Goal: Task Accomplishment & Management: Manage account settings

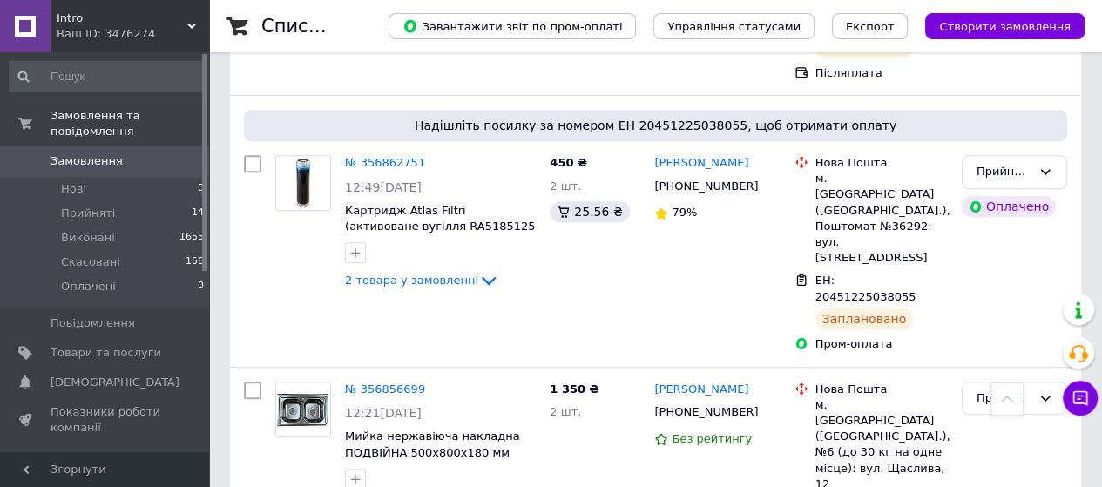
scroll to position [1439, 0]
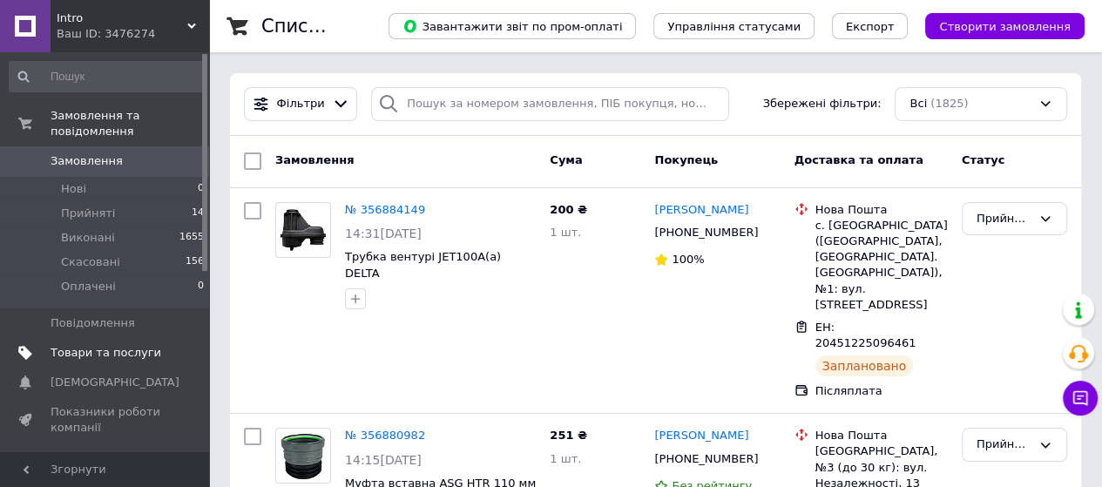
click at [139, 345] on span "Товари та послуги" at bounding box center [106, 353] width 111 height 16
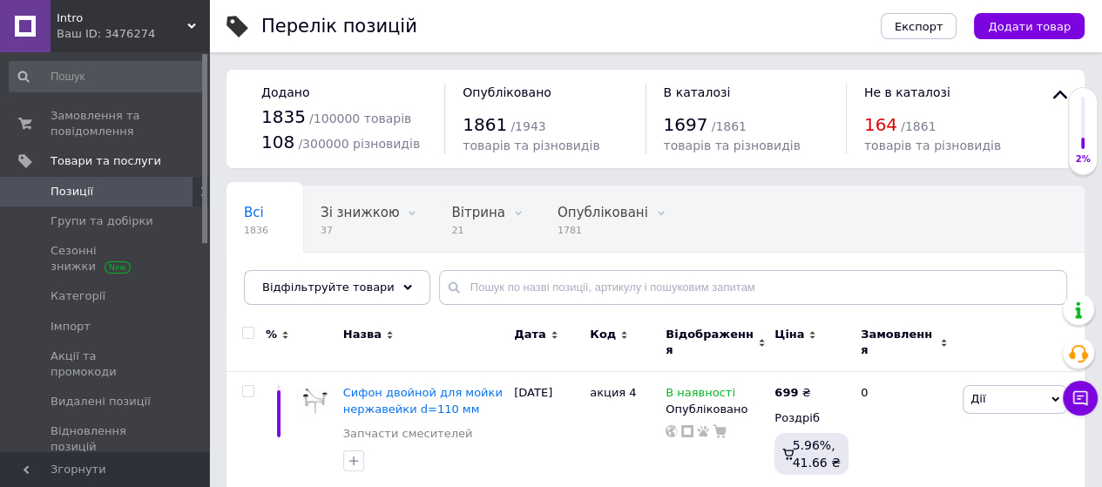
click at [403, 287] on icon at bounding box center [407, 287] width 9 height 9
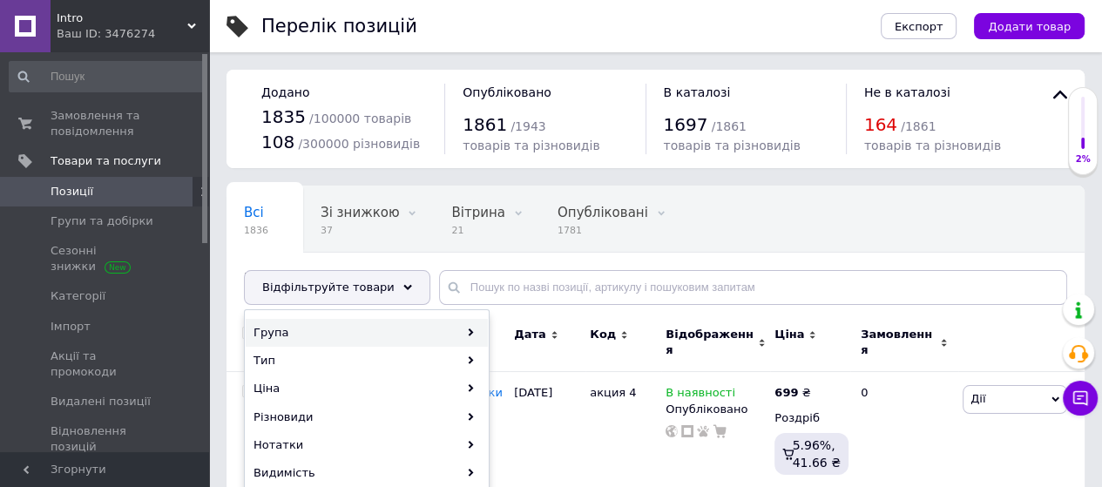
click at [388, 330] on div "Група" at bounding box center [367, 333] width 242 height 28
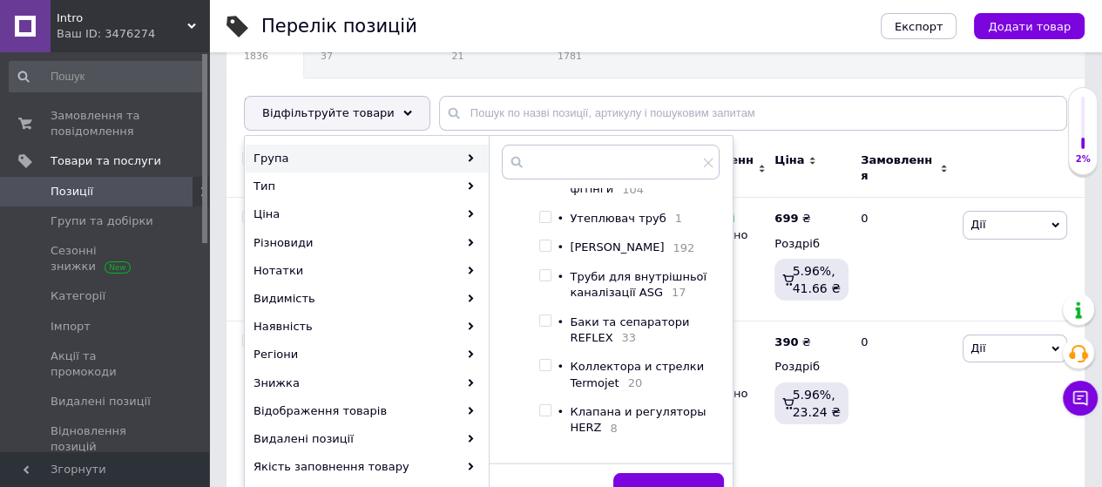
scroll to position [348, 0]
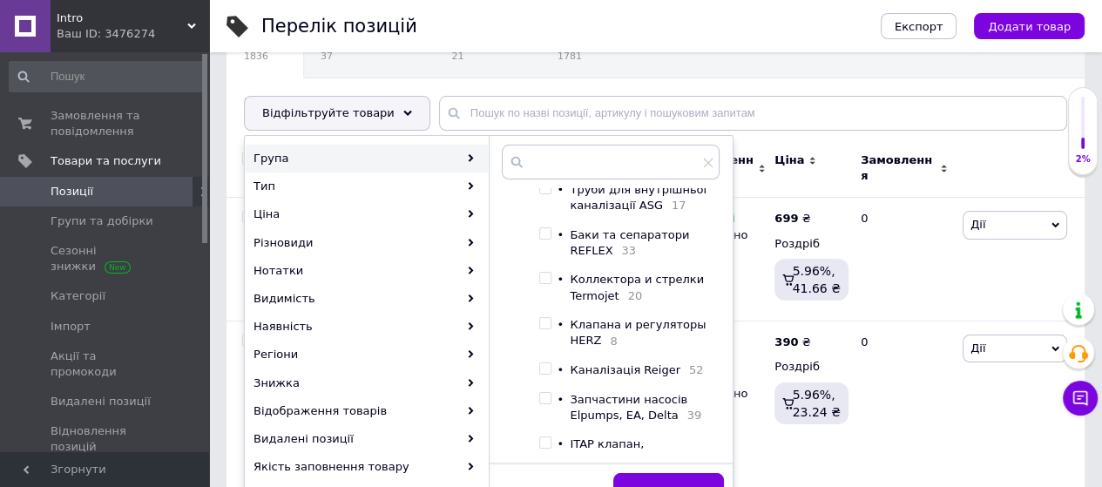
click at [529, 277] on div at bounding box center [533, 251] width 11 height 823
click at [547, 276] on input "checkbox" at bounding box center [544, 278] width 11 height 11
checkbox input "true"
click at [689, 476] on button "Застосувати" at bounding box center [668, 490] width 111 height 35
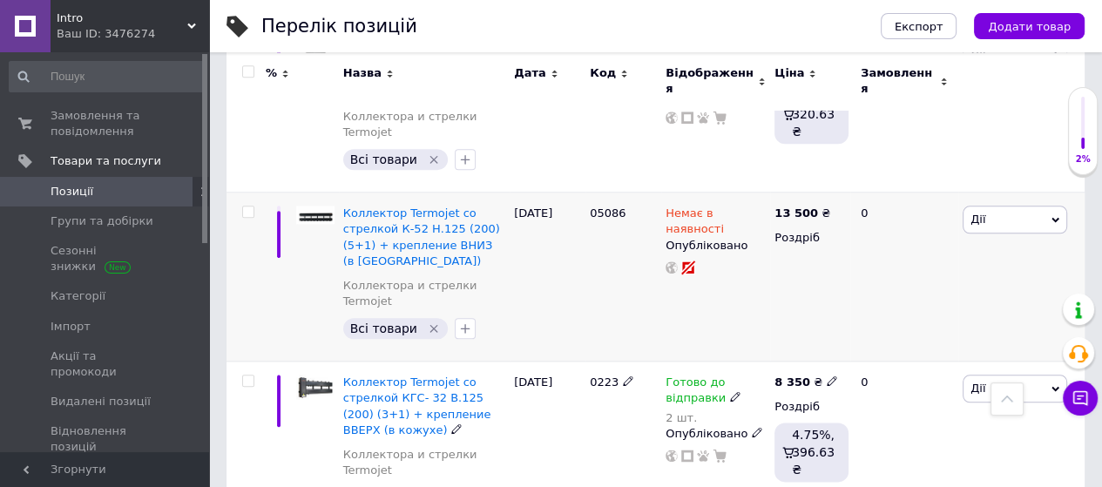
scroll to position [1742, 0]
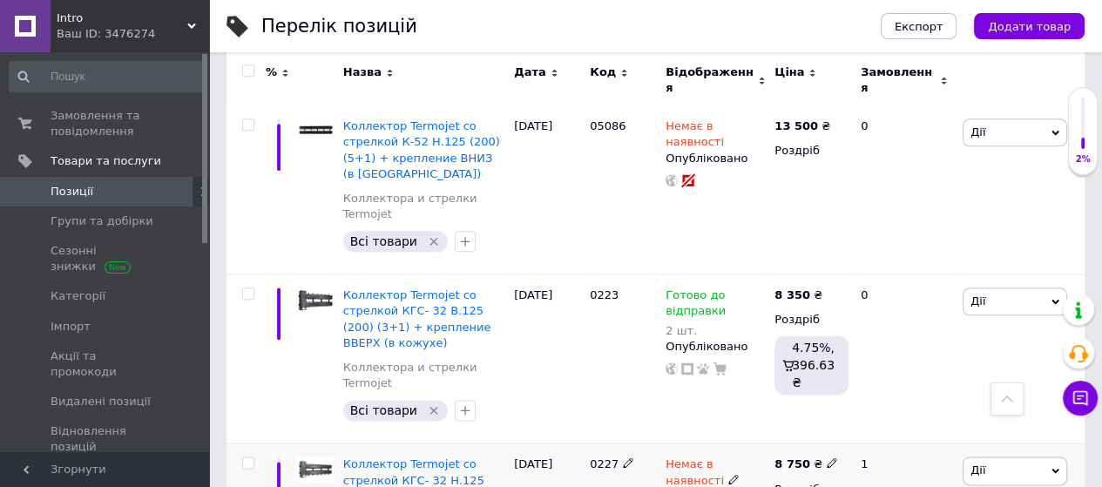
click at [668, 456] on div "Немає в наявності" at bounding box center [715, 471] width 100 height 31
type input "2"
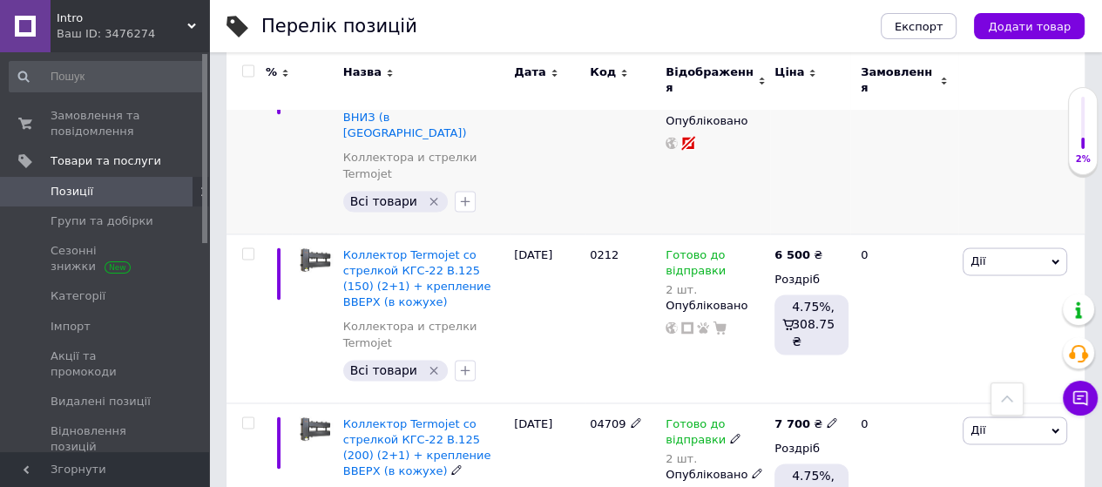
scroll to position [2178, 0]
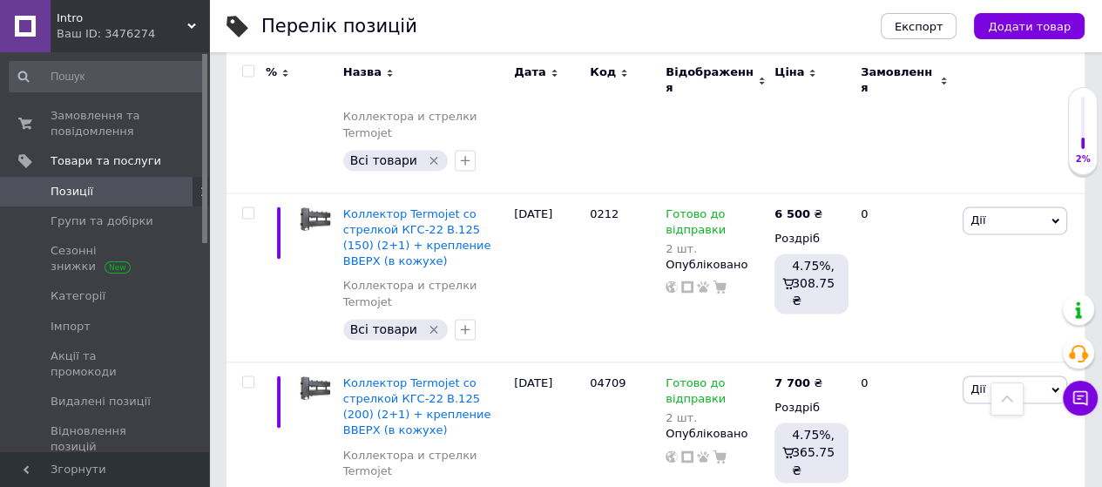
drag, startPoint x: 775, startPoint y: 299, endPoint x: 764, endPoint y: 299, distance: 11.3
type input "3"
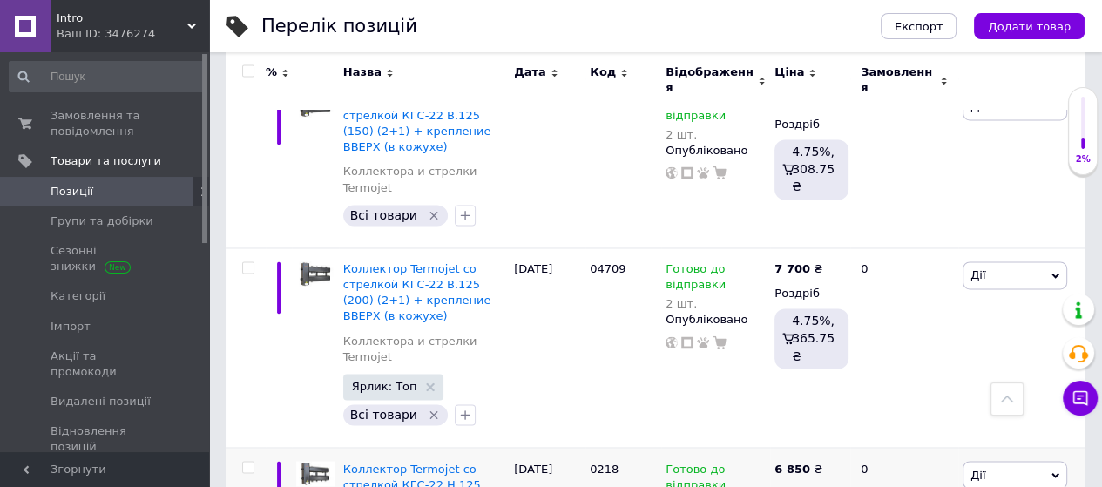
scroll to position [2265, 0]
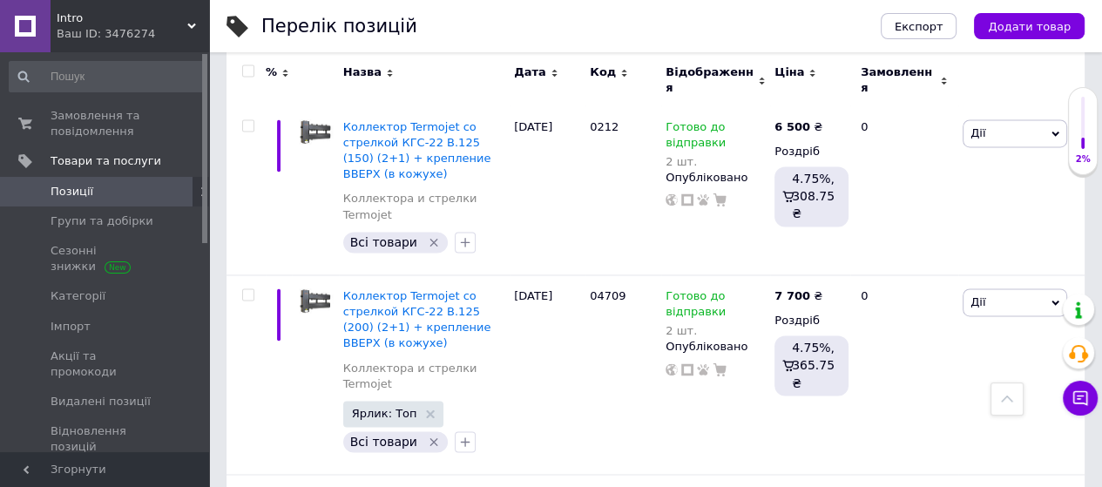
type input "1"
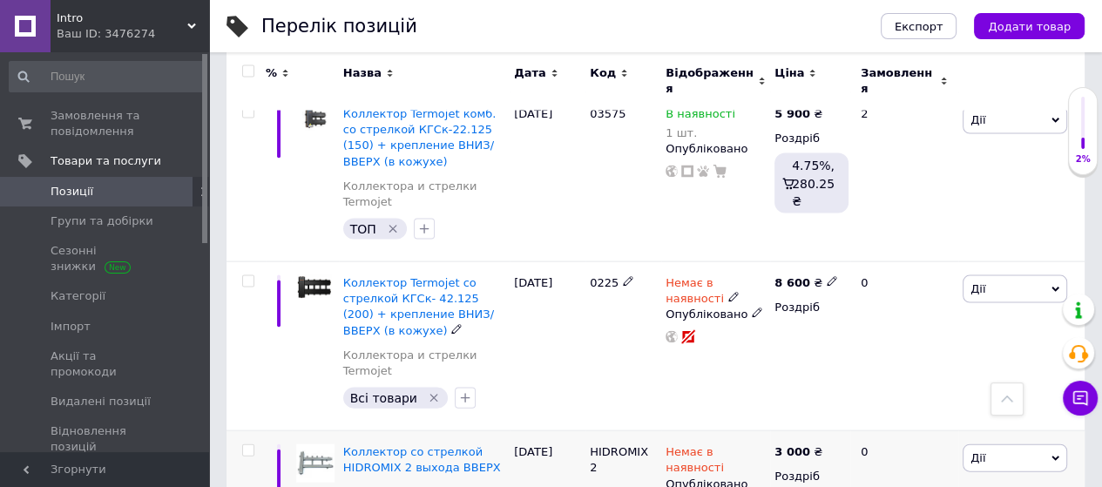
scroll to position [3136, 0]
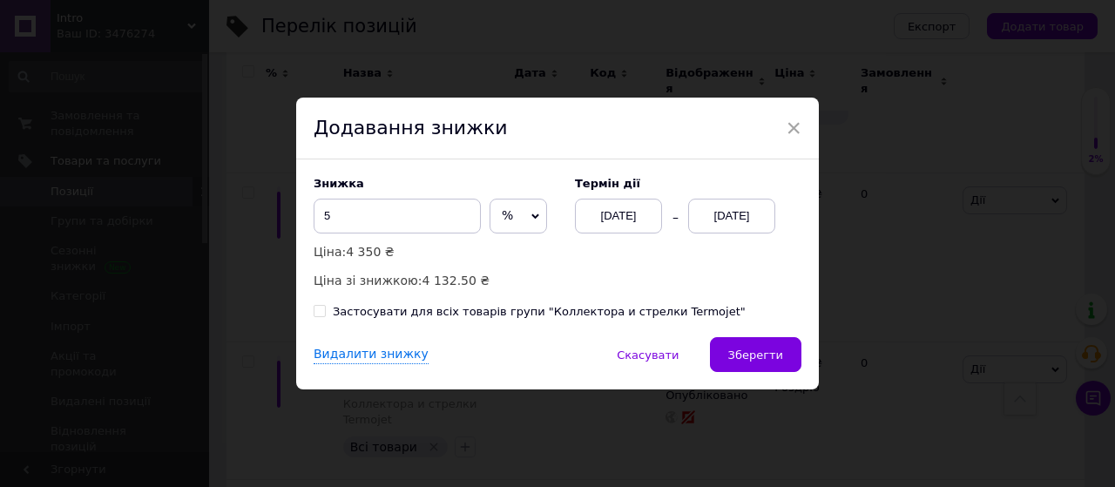
click at [769, 213] on div "12.08.2025" at bounding box center [731, 216] width 87 height 35
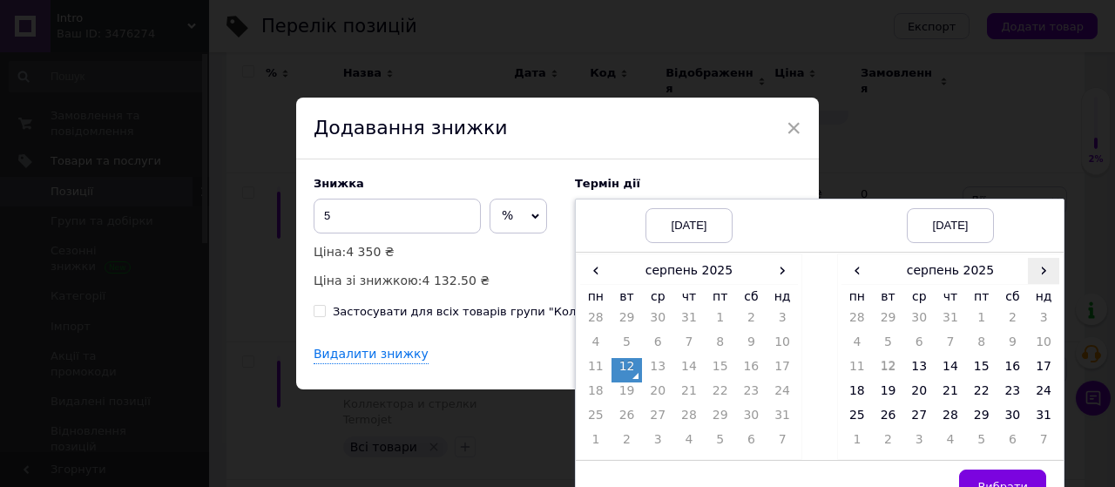
click at [1043, 276] on span "›" at bounding box center [1043, 270] width 31 height 25
click at [1005, 387] on td "20" at bounding box center [1012, 394] width 31 height 24
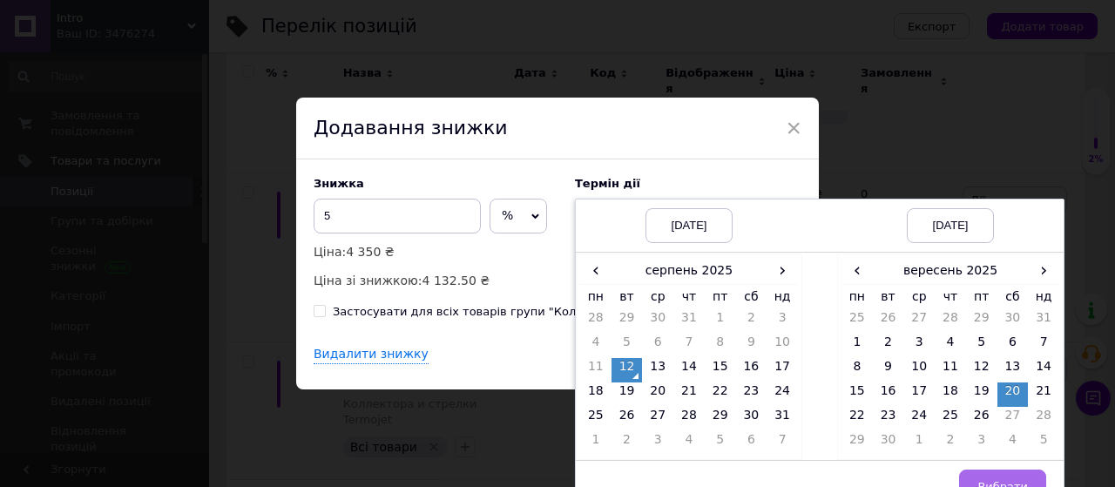
click at [1006, 473] on button "Вибрати" at bounding box center [1002, 486] width 87 height 35
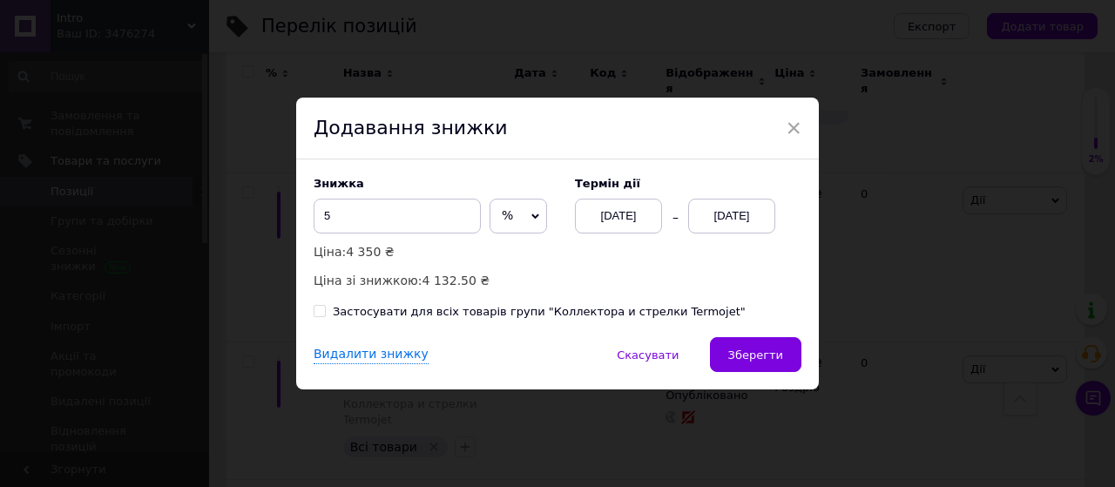
click at [728, 201] on div "20.09.2025" at bounding box center [731, 216] width 87 height 35
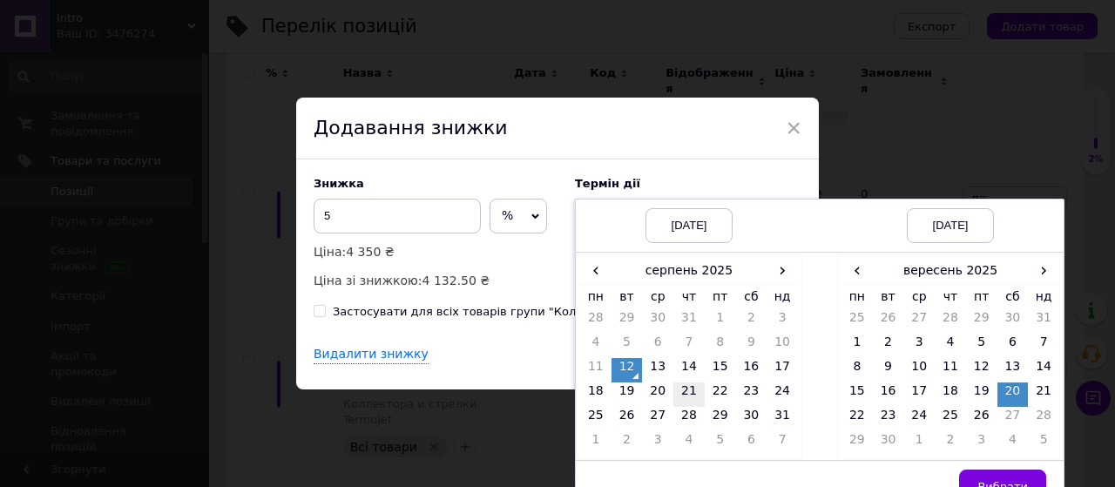
drag, startPoint x: 652, startPoint y: 389, endPoint x: 676, endPoint y: 401, distance: 26.1
click at [653, 389] on td "20" at bounding box center [657, 394] width 31 height 24
click at [1003, 477] on button "Вибрати" at bounding box center [1002, 486] width 87 height 35
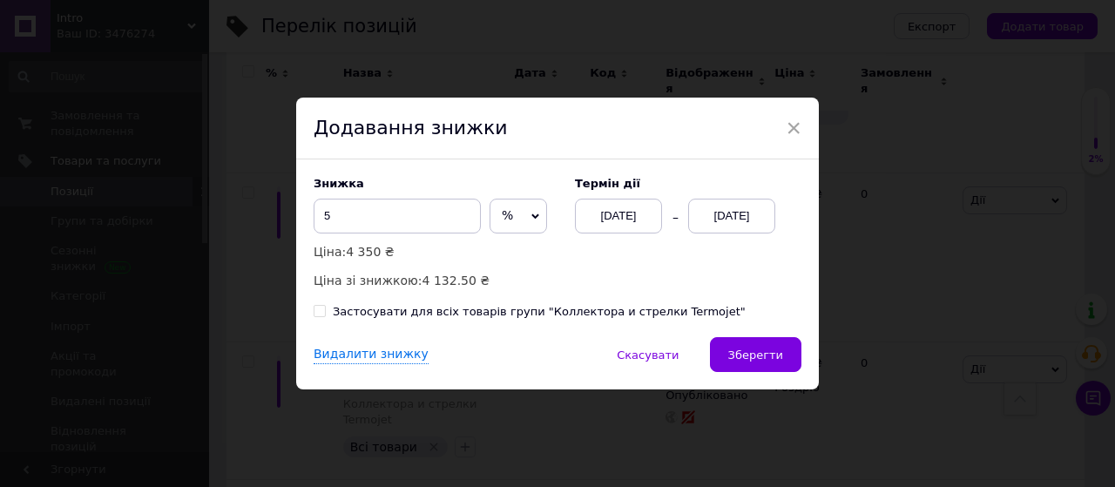
drag, startPoint x: 784, startPoint y: 358, endPoint x: 763, endPoint y: 324, distance: 39.9
click at [784, 358] on button "Зберегти" at bounding box center [755, 354] width 91 height 35
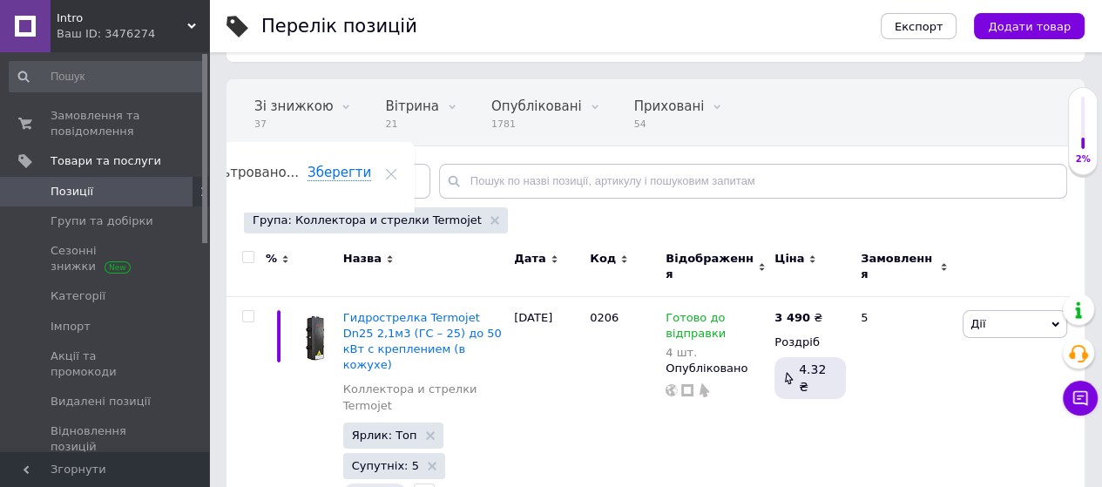
scroll to position [261, 0]
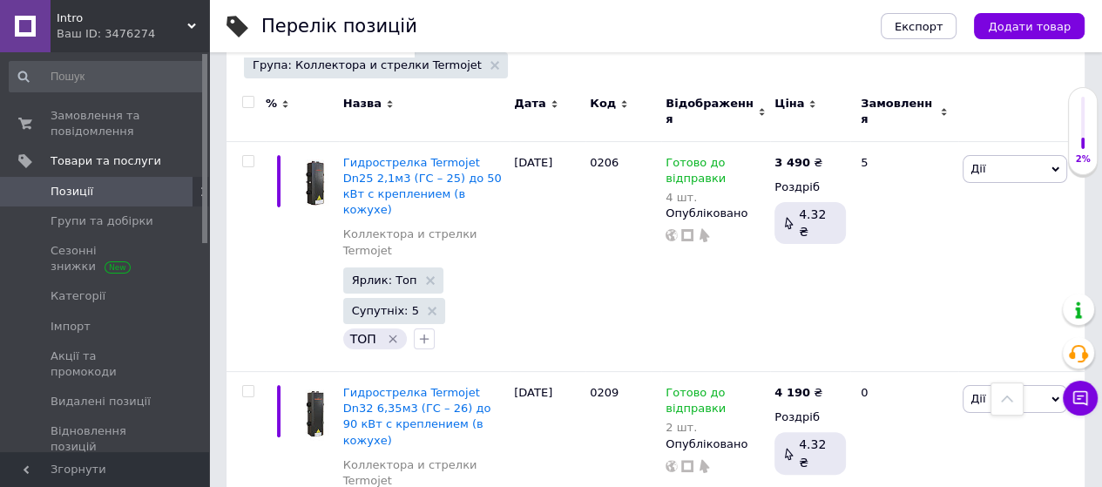
click at [138, 199] on span "Позиції" at bounding box center [106, 192] width 111 height 16
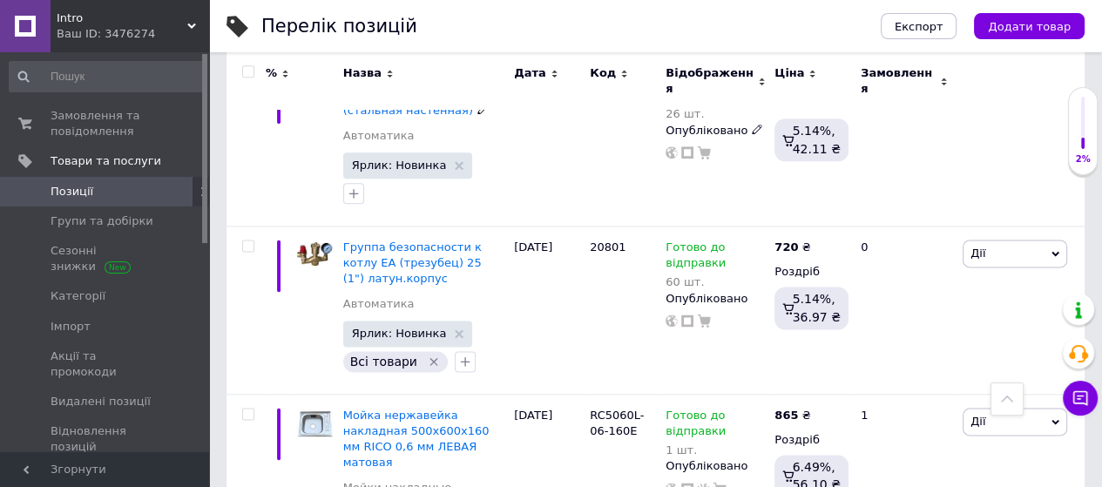
scroll to position [1916, 0]
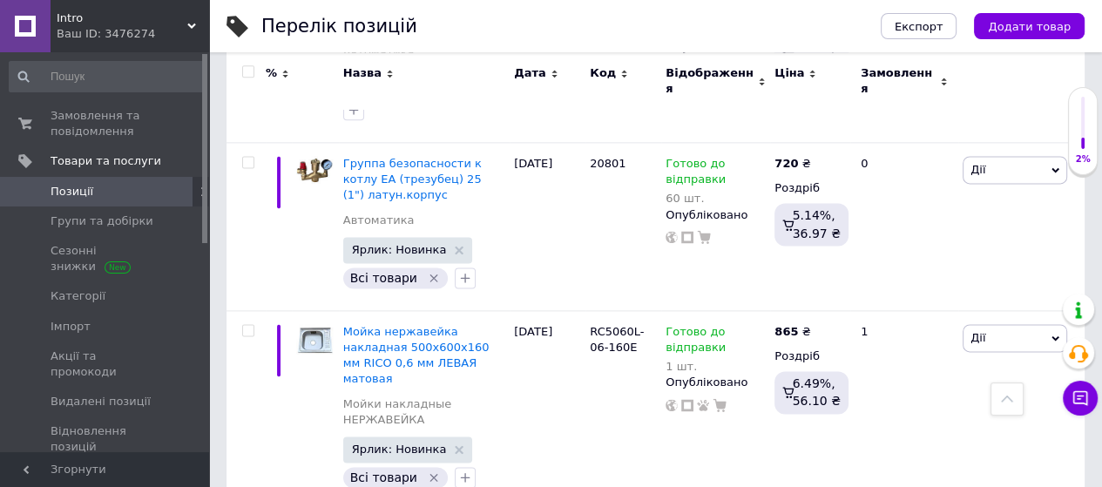
click at [71, 190] on span "Позиції" at bounding box center [72, 192] width 43 height 16
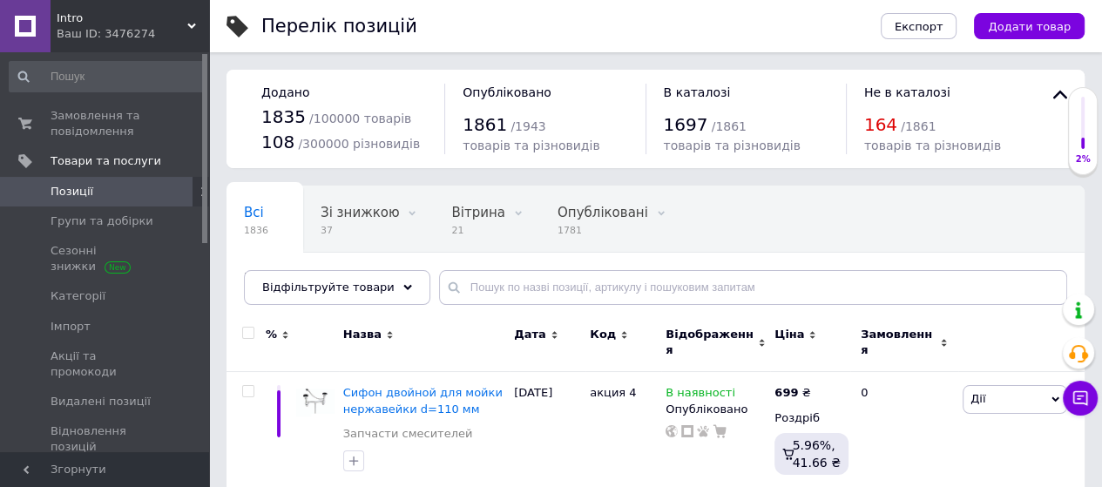
click at [80, 91] on input at bounding box center [107, 76] width 197 height 31
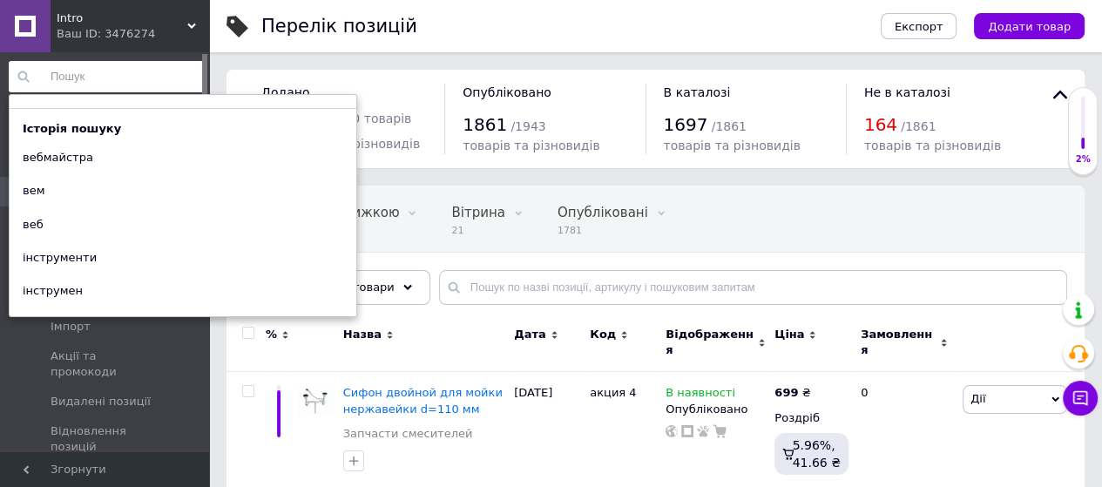
click at [90, 111] on div "Історія пошуку вебмайстра вем веб інструменти інструмен" at bounding box center [183, 205] width 347 height 195
click at [83, 84] on input at bounding box center [107, 76] width 197 height 31
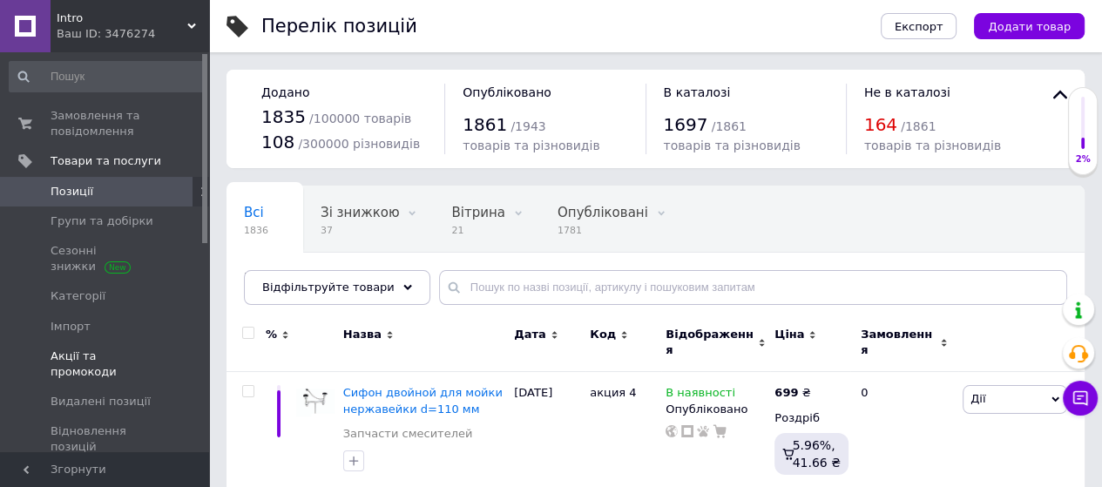
click at [10, 344] on link "Акції та промокоди" at bounding box center [107, 363] width 214 height 45
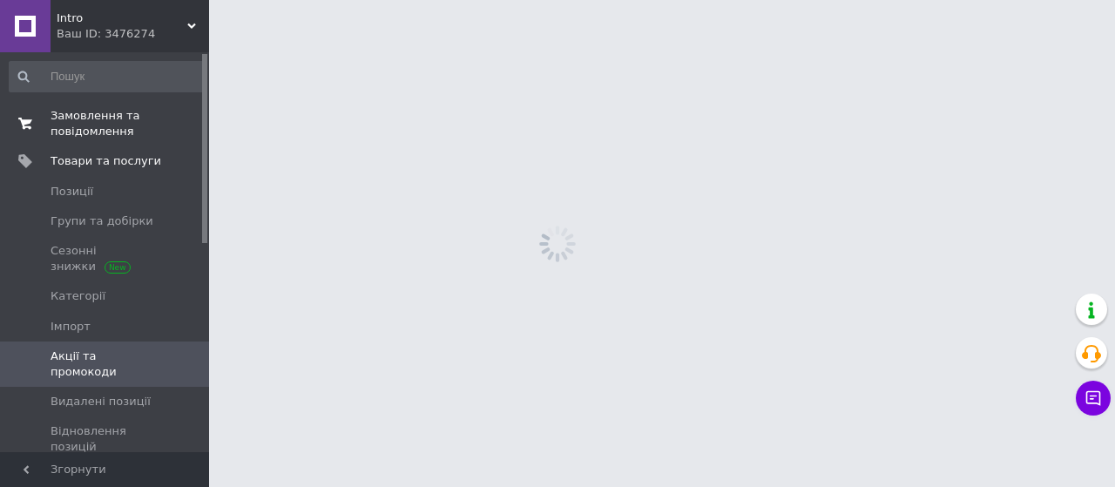
click at [82, 145] on link "Замовлення та повідомлення 0 0" at bounding box center [107, 123] width 214 height 45
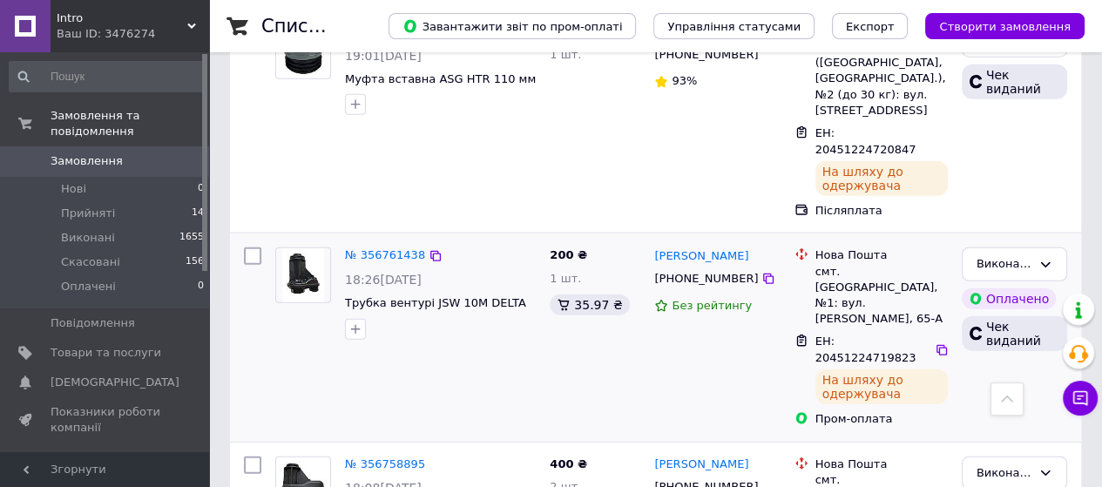
scroll to position [3746, 0]
